Goal: Information Seeking & Learning: Compare options

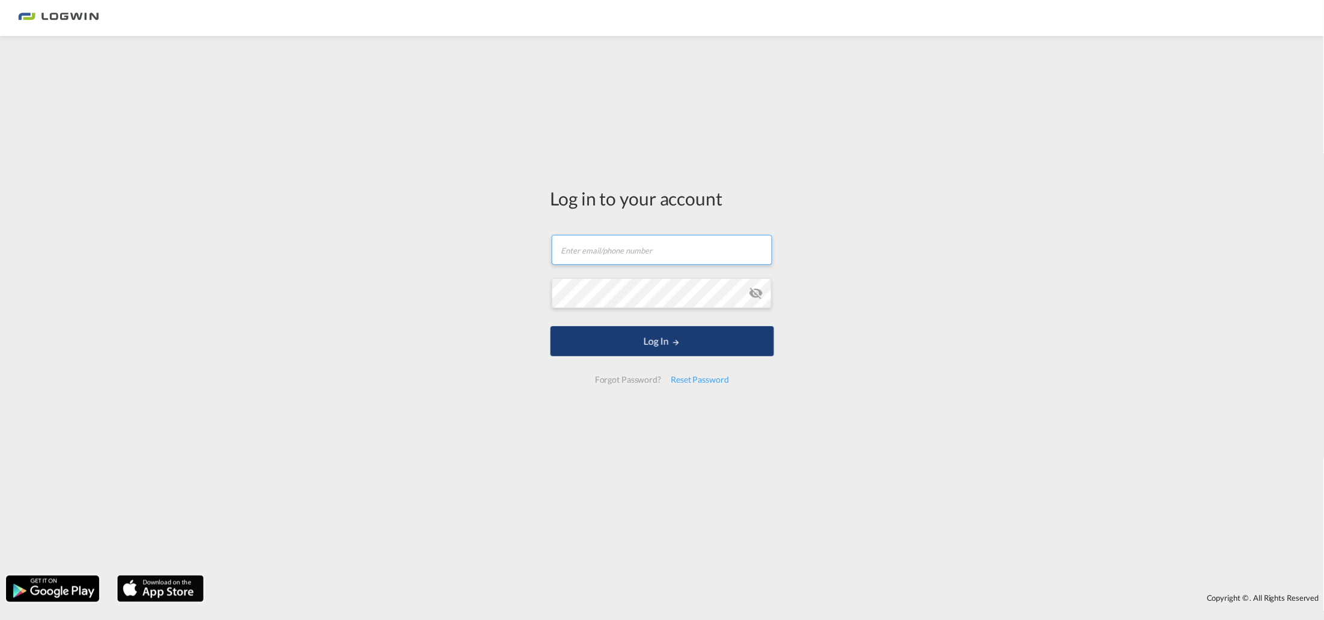
type input "[PERSON_NAME][EMAIL_ADDRESS][PERSON_NAME][DOMAIN_NAME]"
click at [635, 331] on button "Log In" at bounding box center [663, 341] width 224 height 30
